Goal: Transaction & Acquisition: Purchase product/service

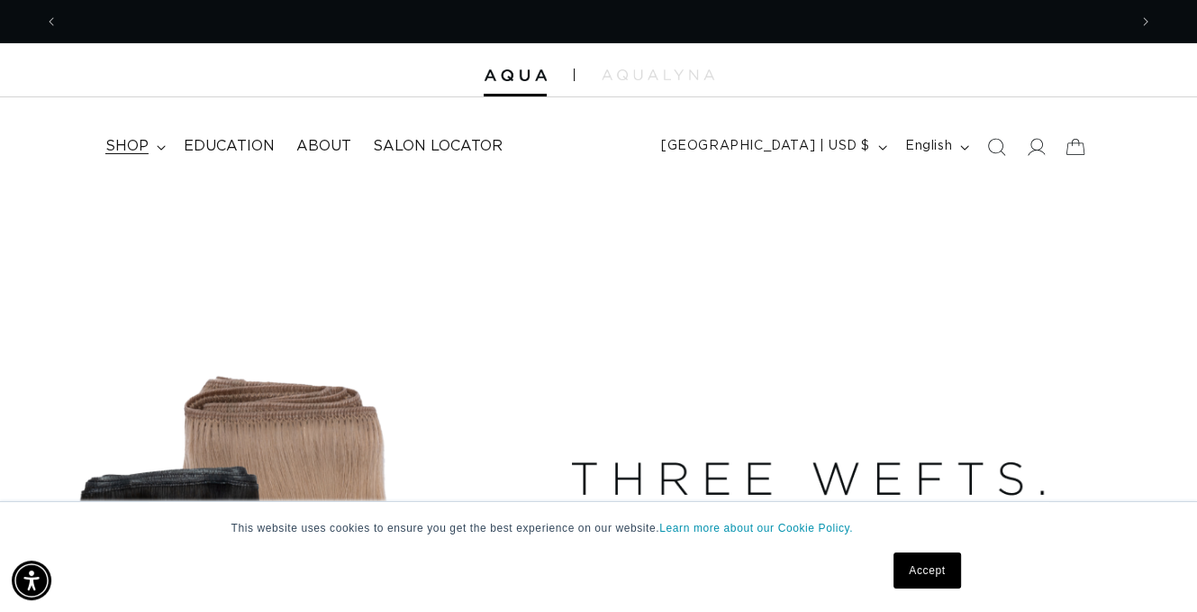
scroll to position [0, 2138]
click at [159, 146] on icon at bounding box center [161, 147] width 8 height 5
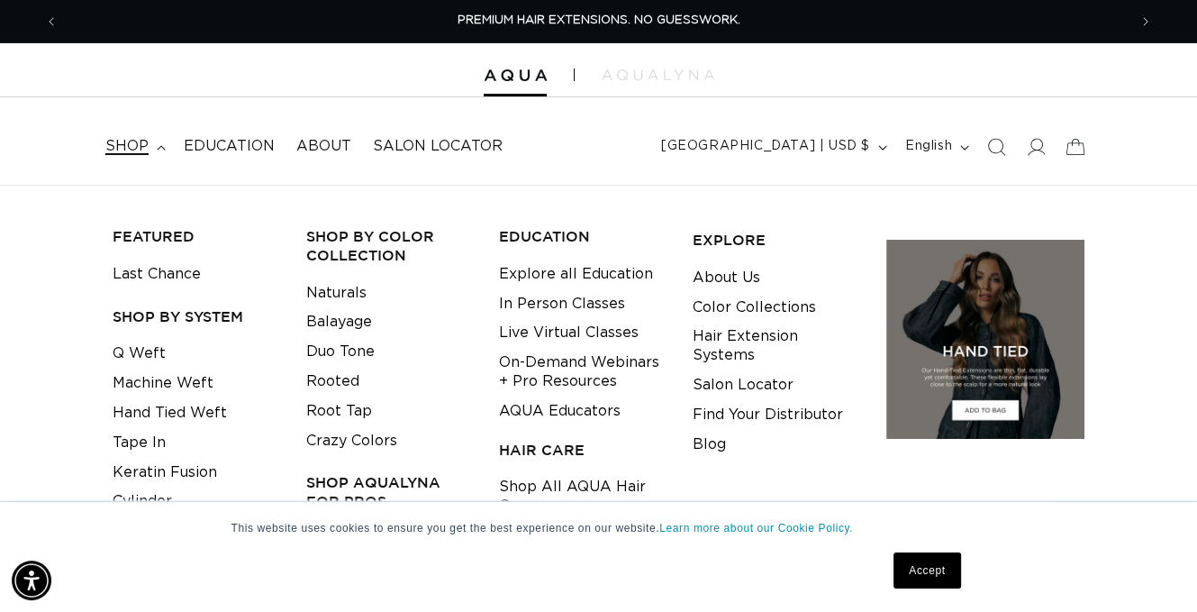
scroll to position [90, 0]
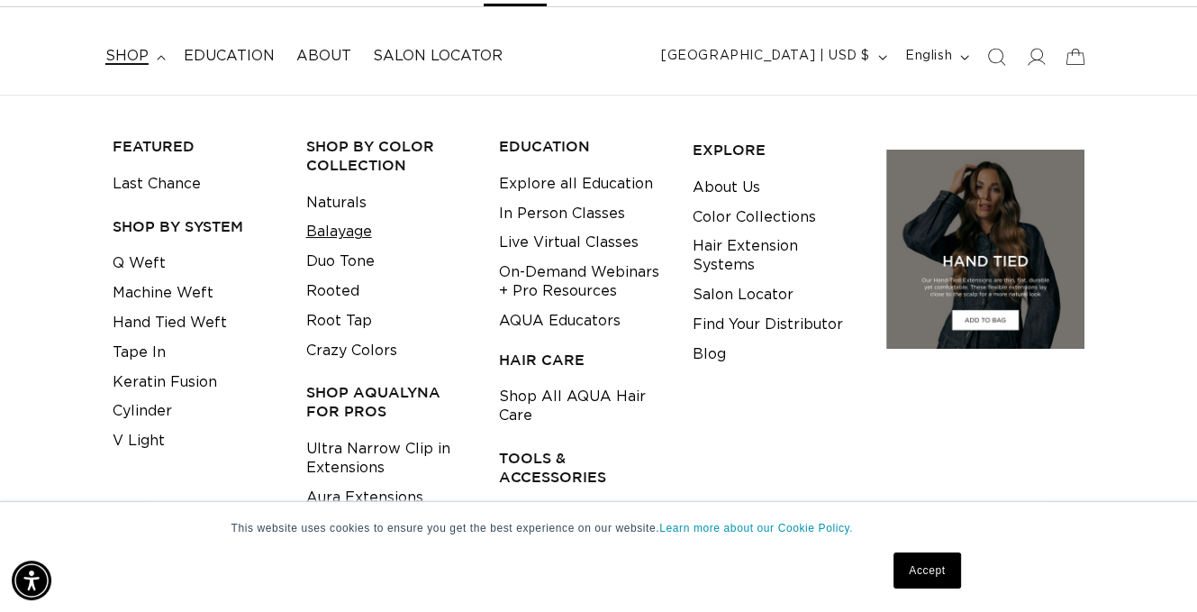
click at [357, 230] on link "Balayage" at bounding box center [339, 232] width 66 height 30
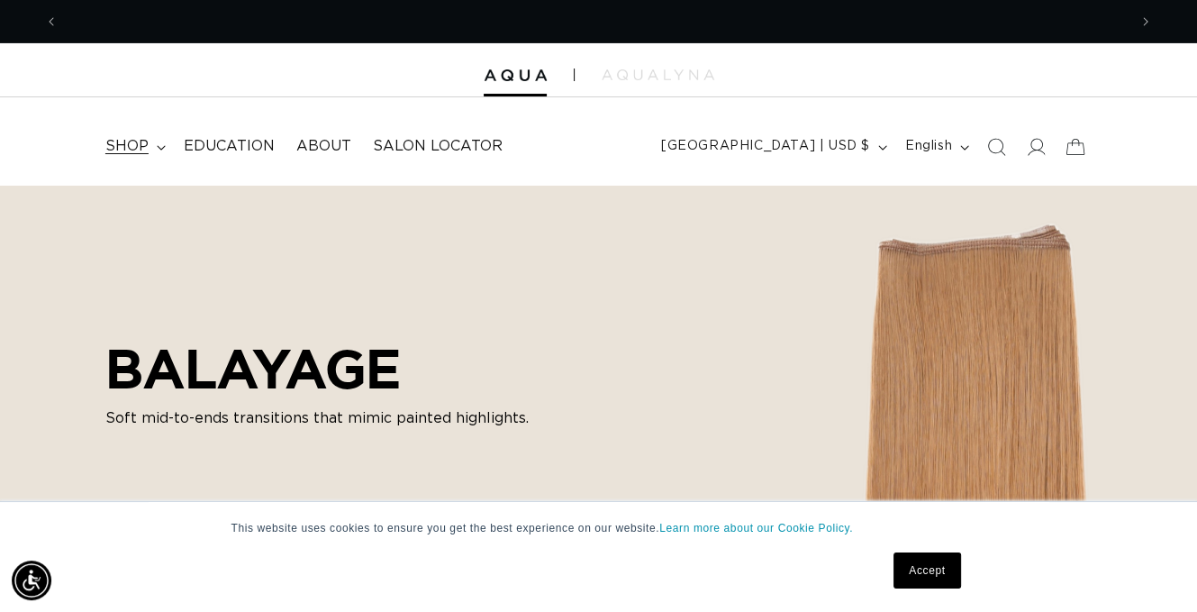
click at [136, 150] on span "shop" at bounding box center [126, 146] width 43 height 19
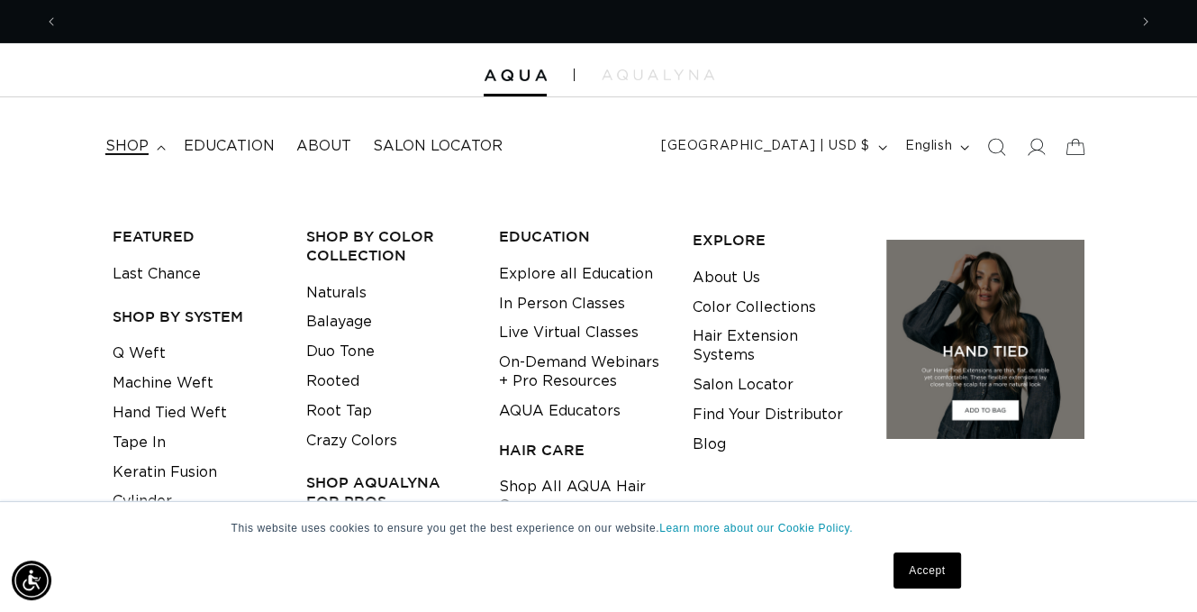
scroll to position [0, 2138]
click at [350, 293] on link "Naturals" at bounding box center [336, 293] width 60 height 30
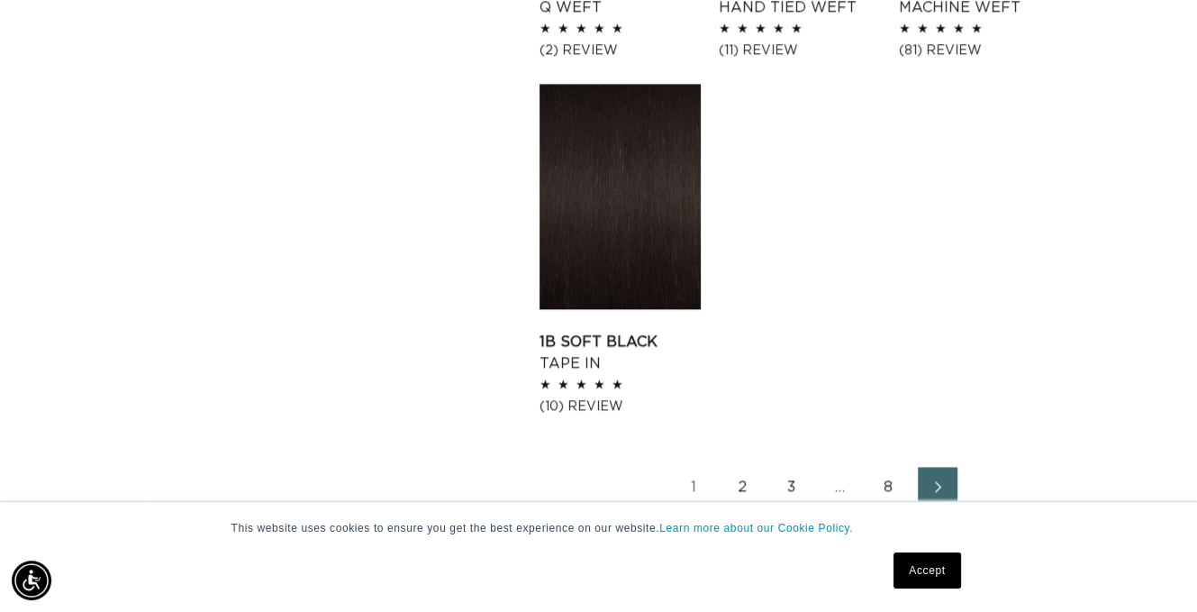
scroll to position [2432, 0]
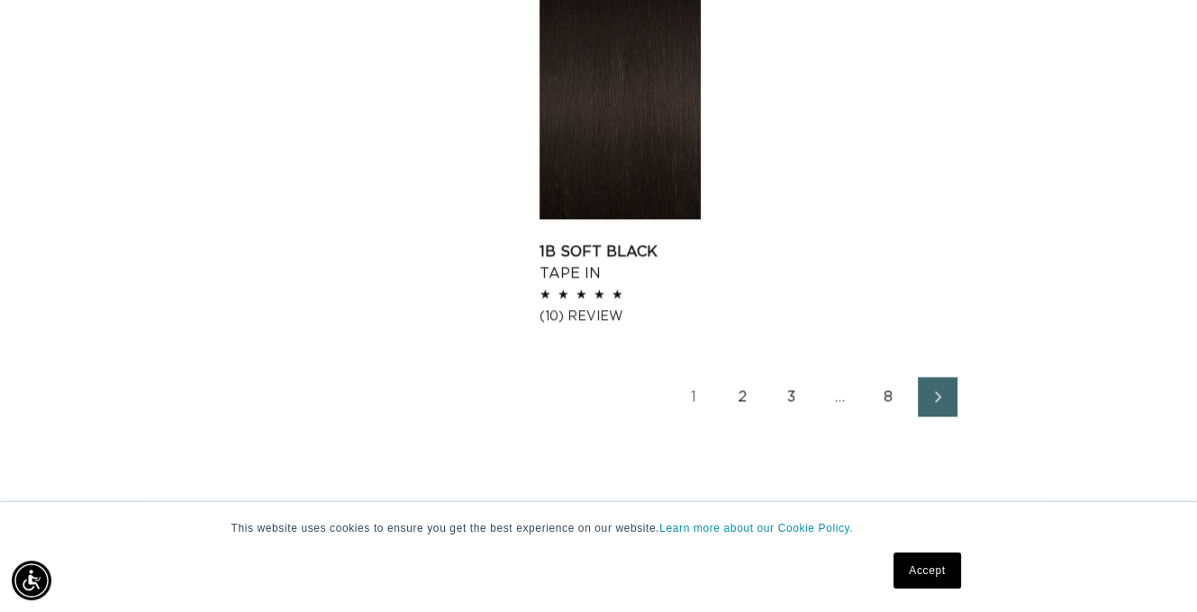
click at [740, 391] on link "2" at bounding box center [743, 397] width 40 height 40
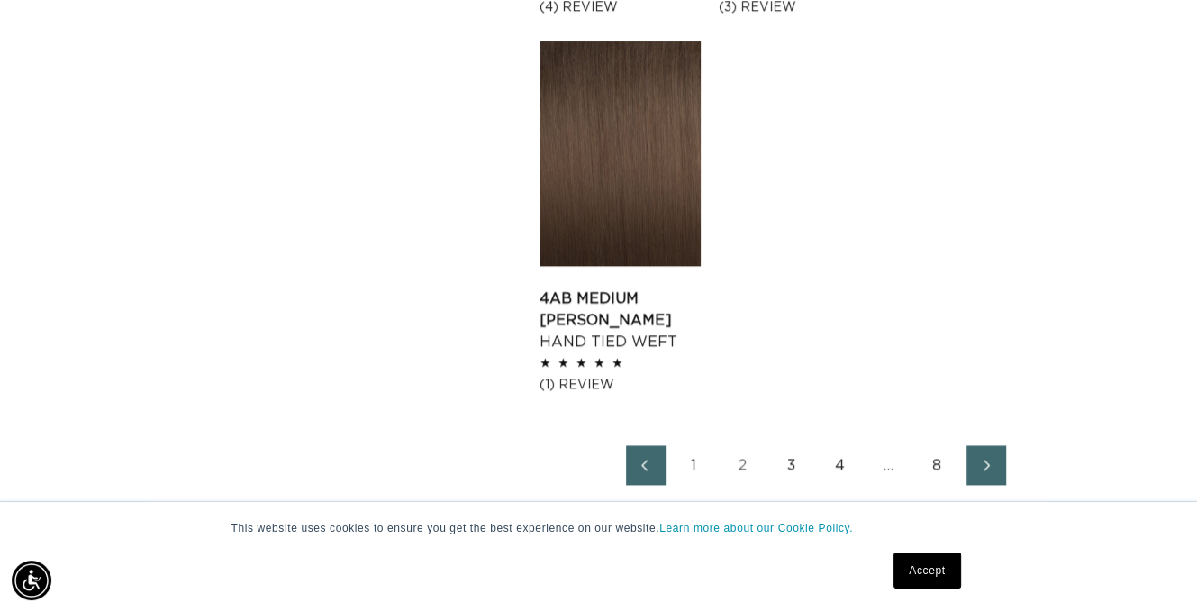
scroll to position [2432, 0]
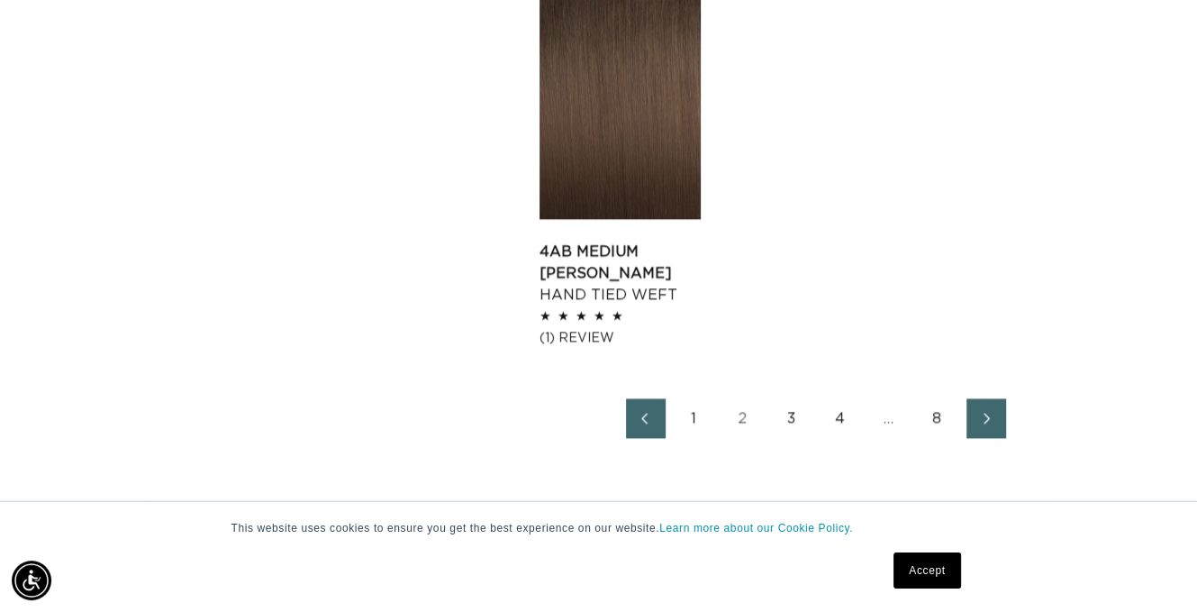
click at [787, 417] on link "3" at bounding box center [792, 418] width 40 height 40
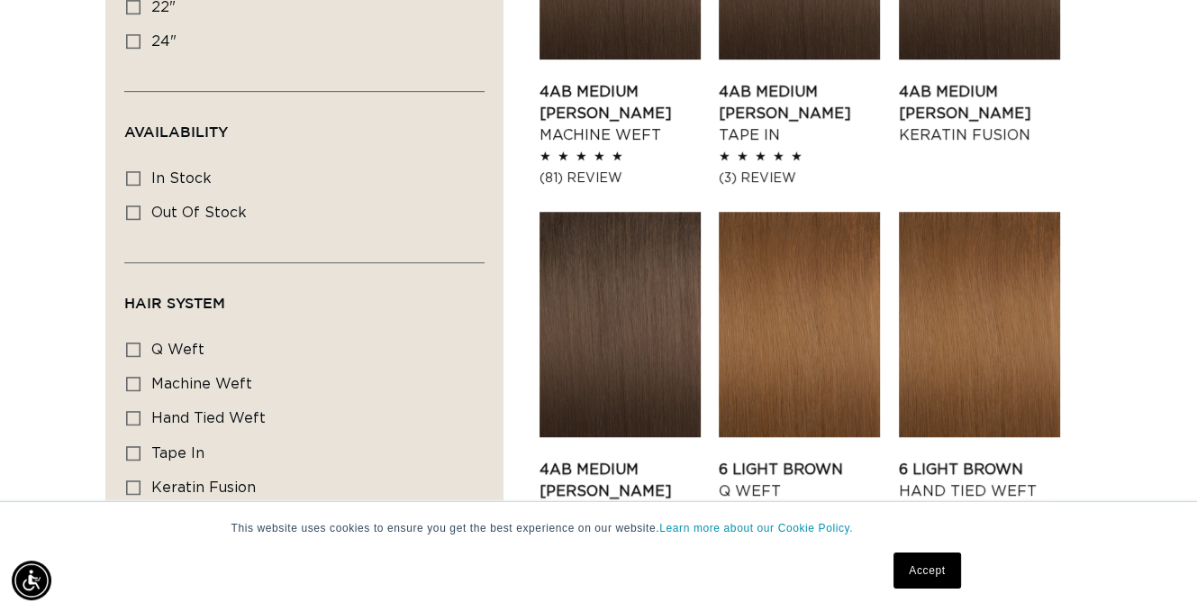
scroll to position [0, 1069]
click at [141, 177] on icon at bounding box center [133, 178] width 14 height 14
click at [141, 177] on input "In stock In stock (114 products)" at bounding box center [133, 178] width 14 height 14
checkbox input "true"
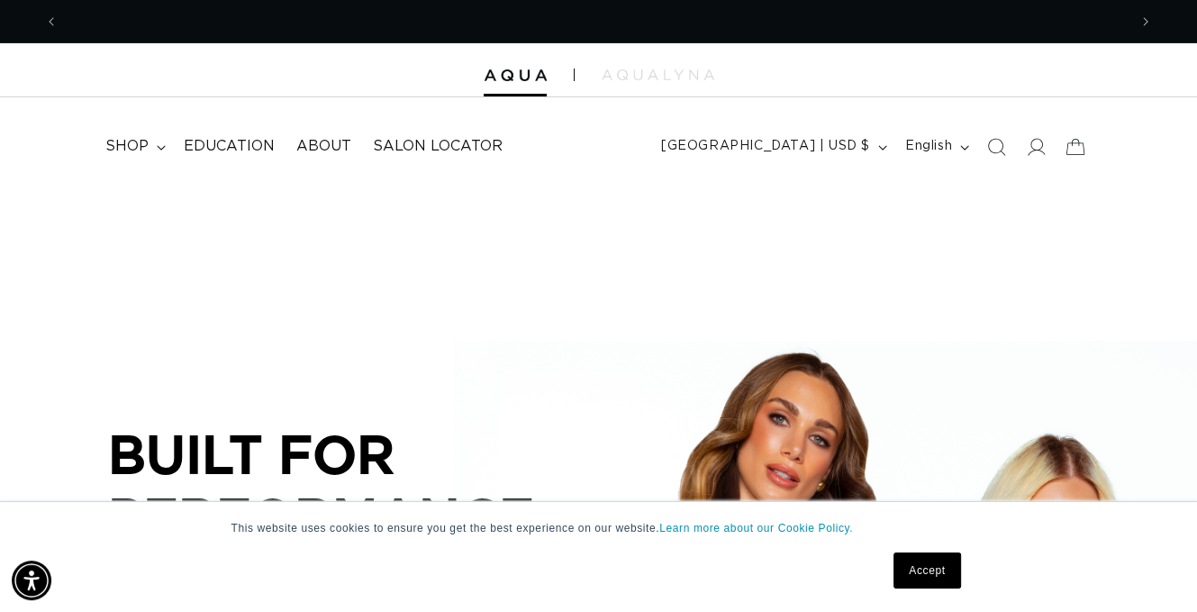
scroll to position [0, 1069]
click at [931, 568] on link "Accept" at bounding box center [927, 570] width 67 height 36
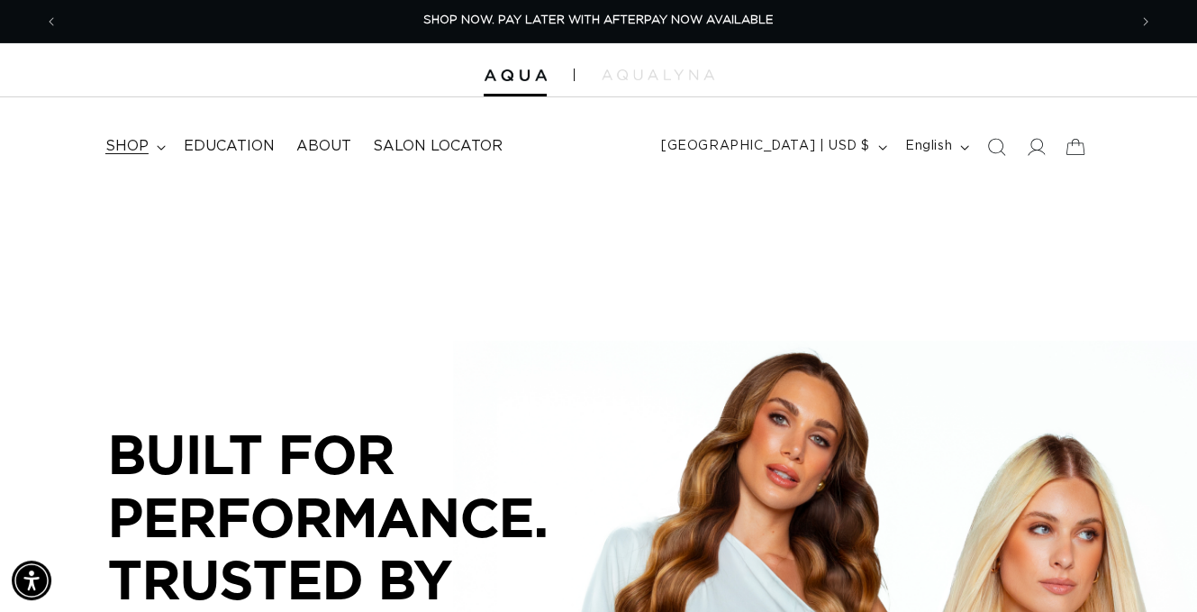
click at [136, 155] on span "shop" at bounding box center [126, 146] width 43 height 19
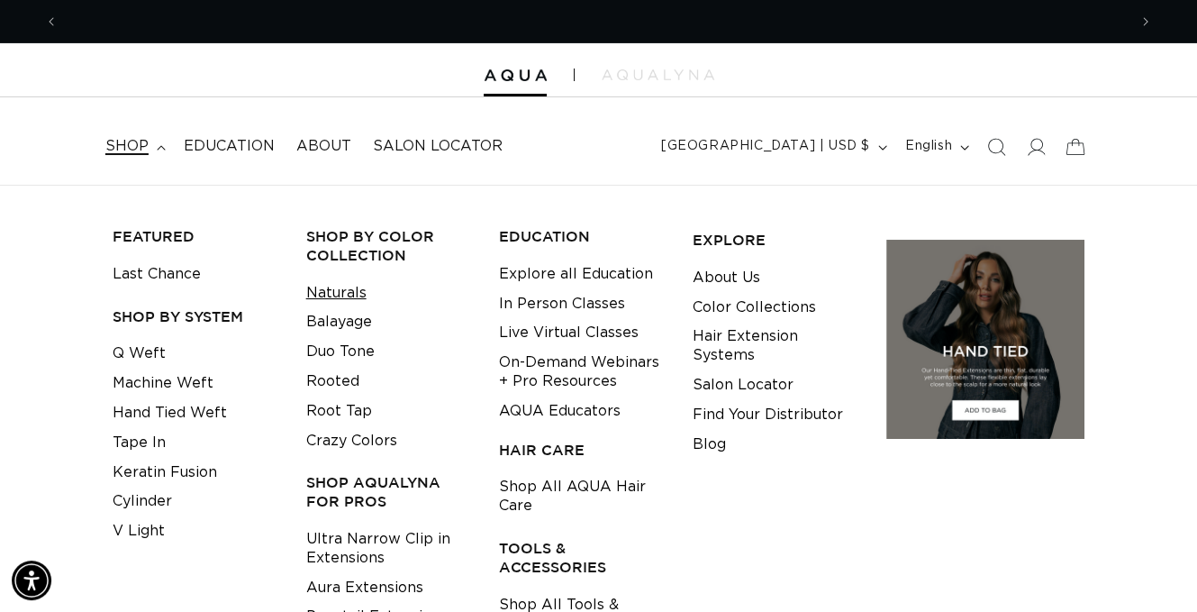
scroll to position [0, 2138]
click at [357, 287] on link "Naturals" at bounding box center [336, 293] width 60 height 30
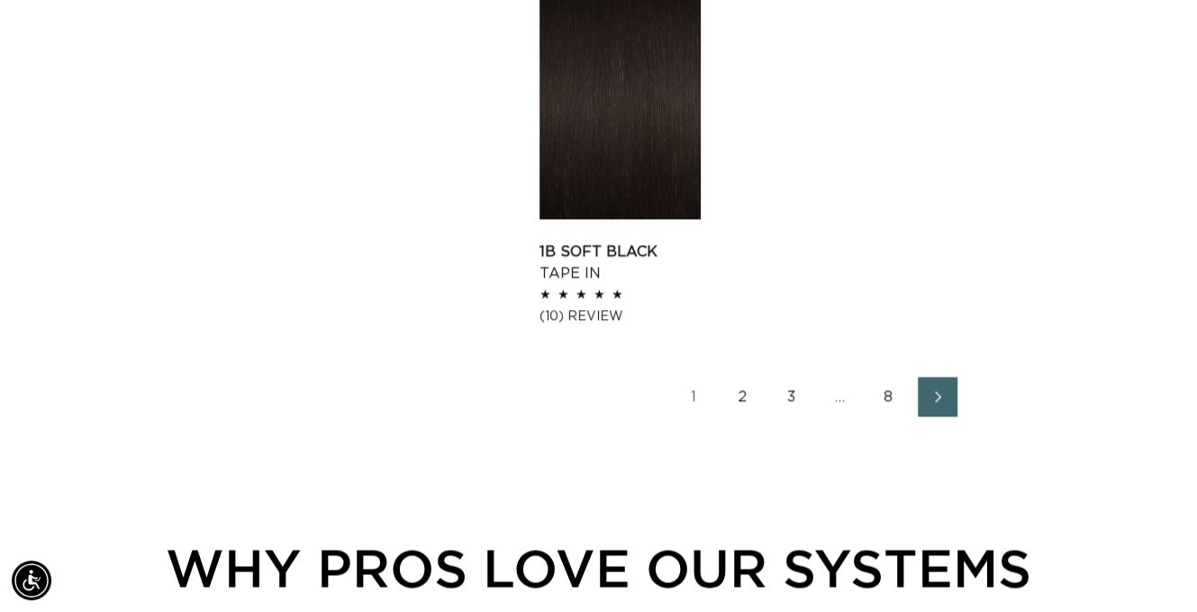
click at [742, 396] on link "2" at bounding box center [743, 397] width 40 height 40
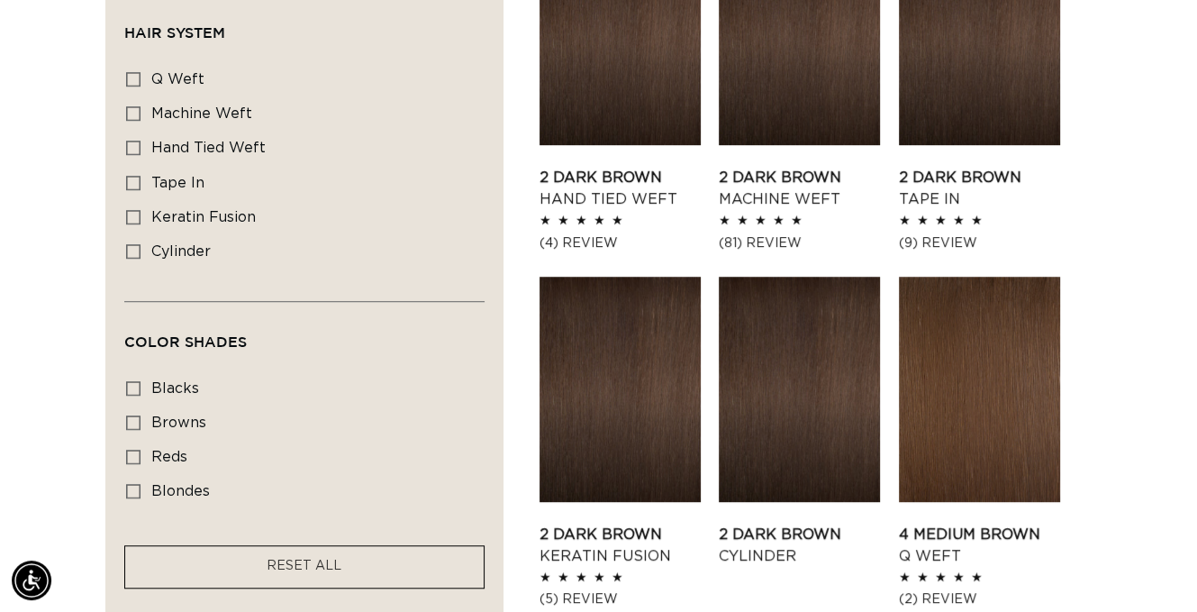
scroll to position [0, 2138]
click at [597, 167] on link "2 Dark Brown Hand Tied Weft" at bounding box center [620, 188] width 161 height 43
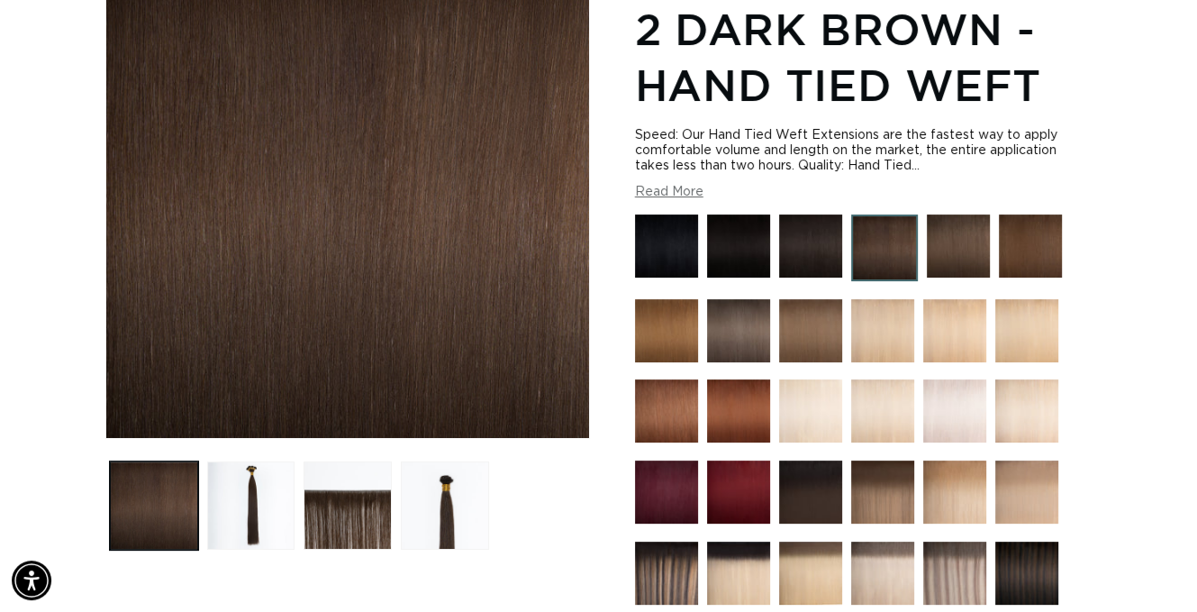
scroll to position [0, 1069]
click at [670, 317] on img at bounding box center [666, 330] width 63 height 63
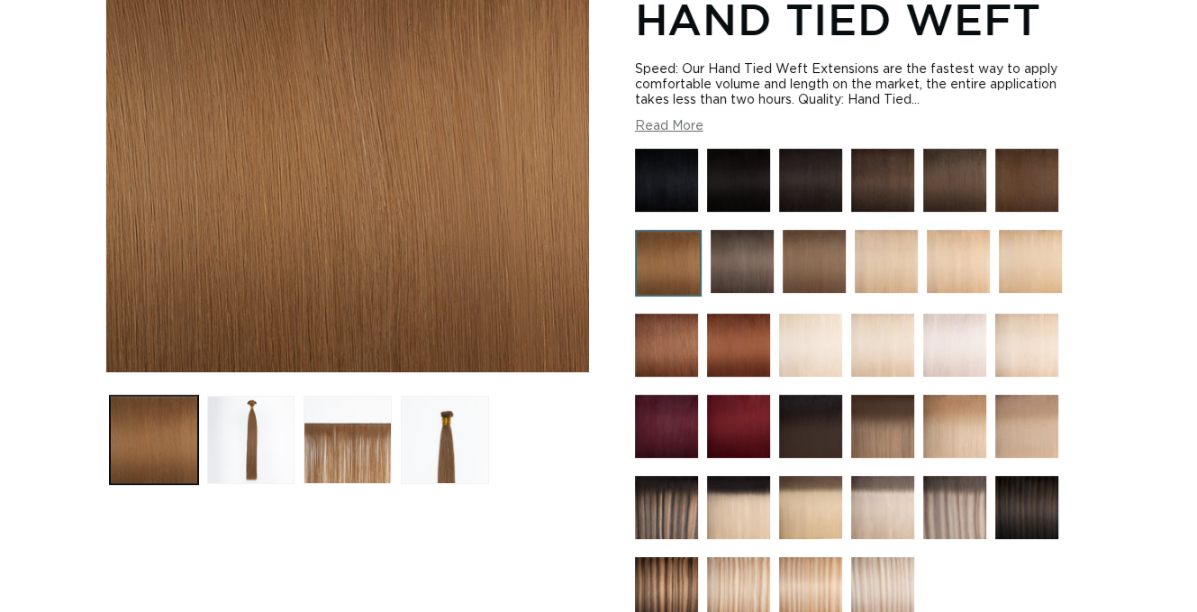
scroll to position [360, 0]
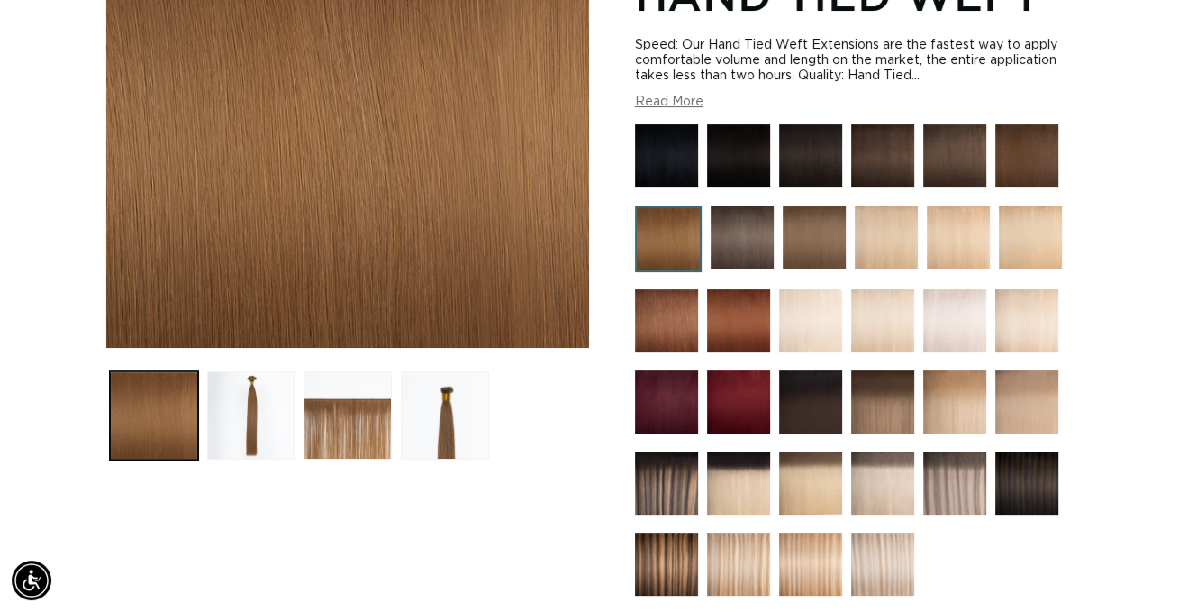
click at [879, 154] on img at bounding box center [882, 155] width 63 height 63
